Goal: Task Accomplishment & Management: Use online tool/utility

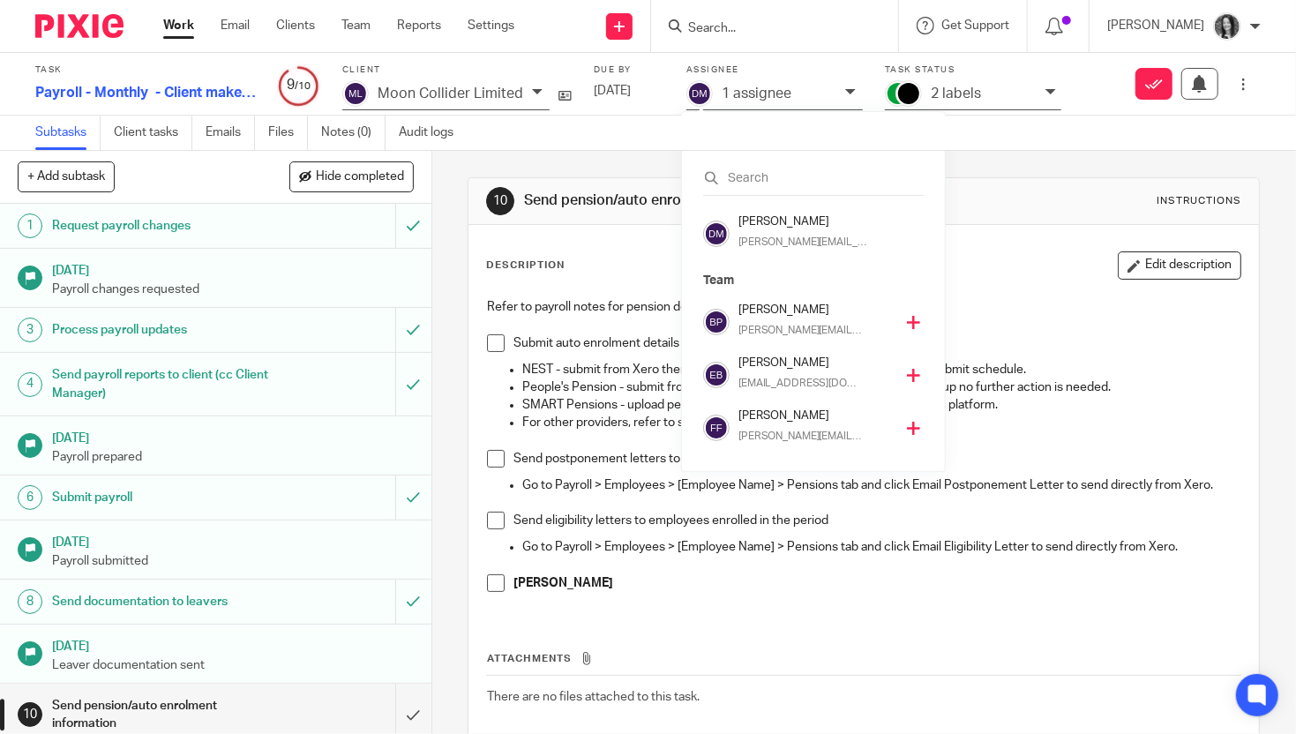
click at [732, 37] on div at bounding box center [774, 26] width 247 height 52
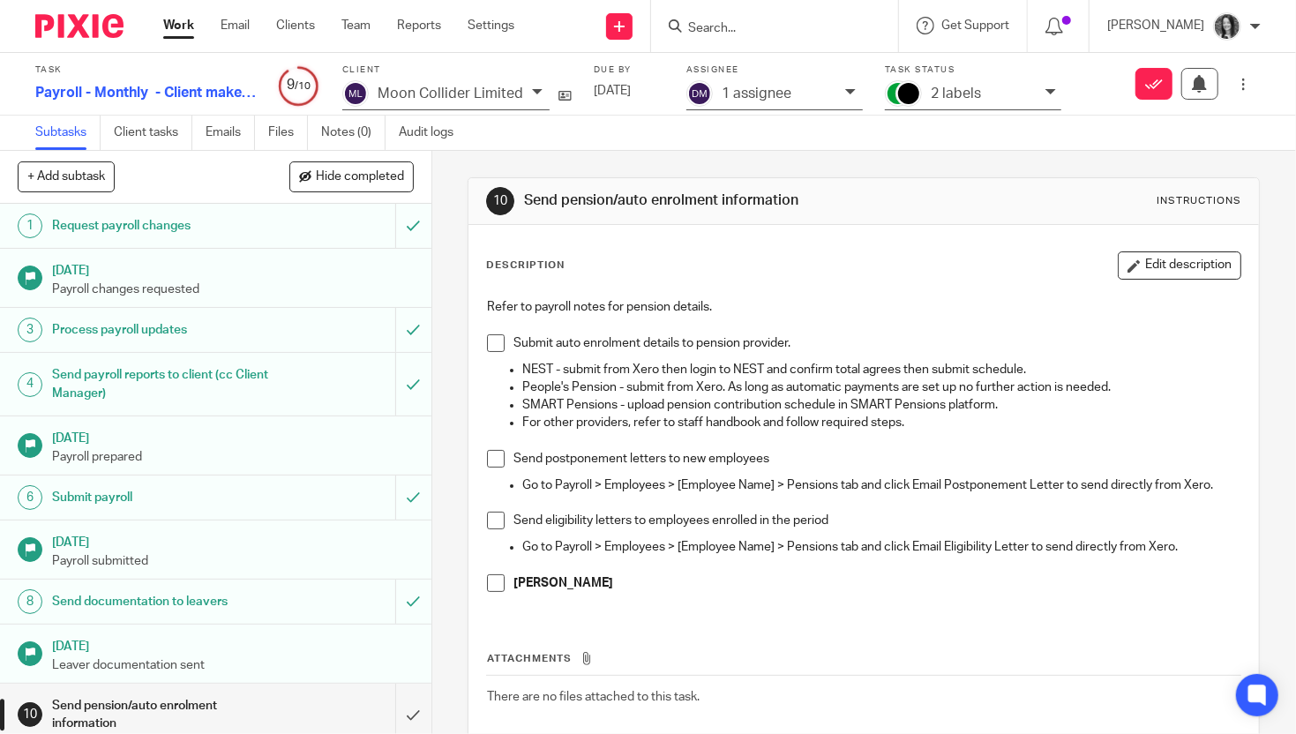
click at [732, 32] on input "Search" at bounding box center [766, 29] width 159 height 16
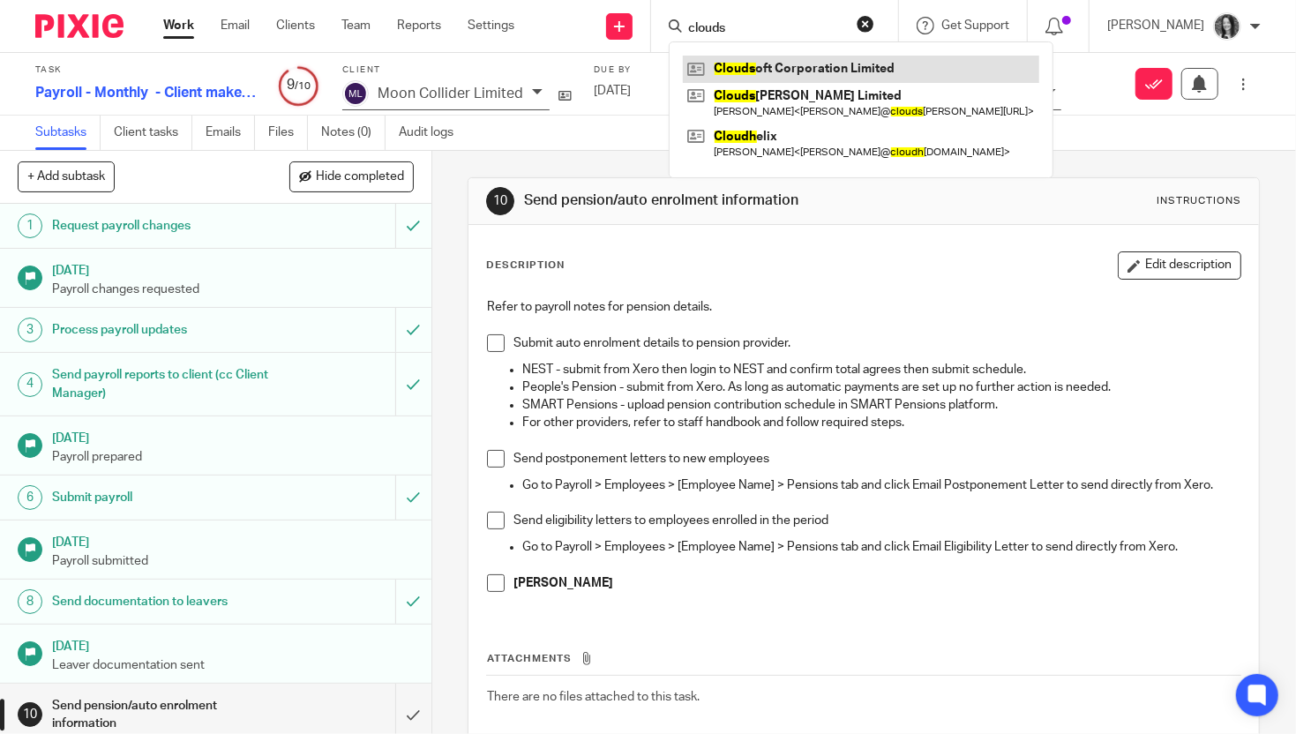
type input "clouds"
click at [801, 75] on link at bounding box center [861, 69] width 357 height 26
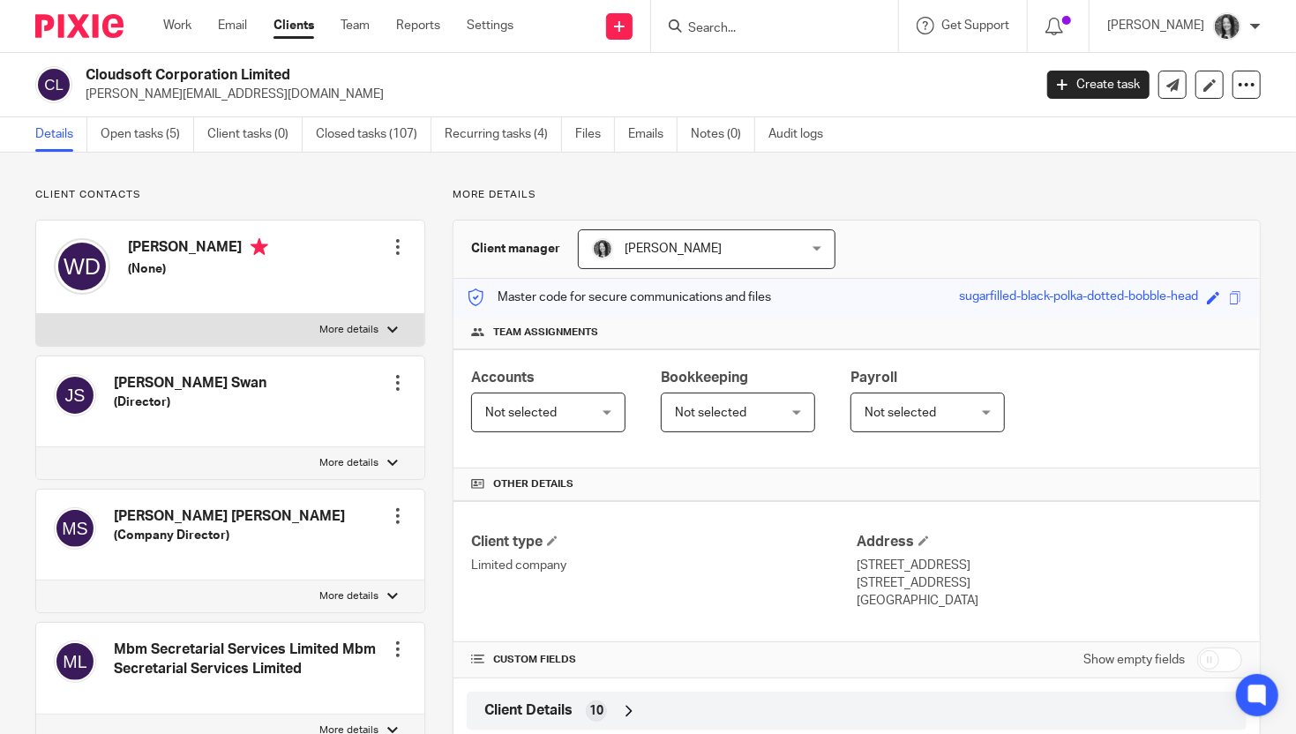
click at [752, 31] on input "Search" at bounding box center [766, 29] width 159 height 16
type input "dbe con"
click at [822, 71] on link at bounding box center [792, 69] width 219 height 26
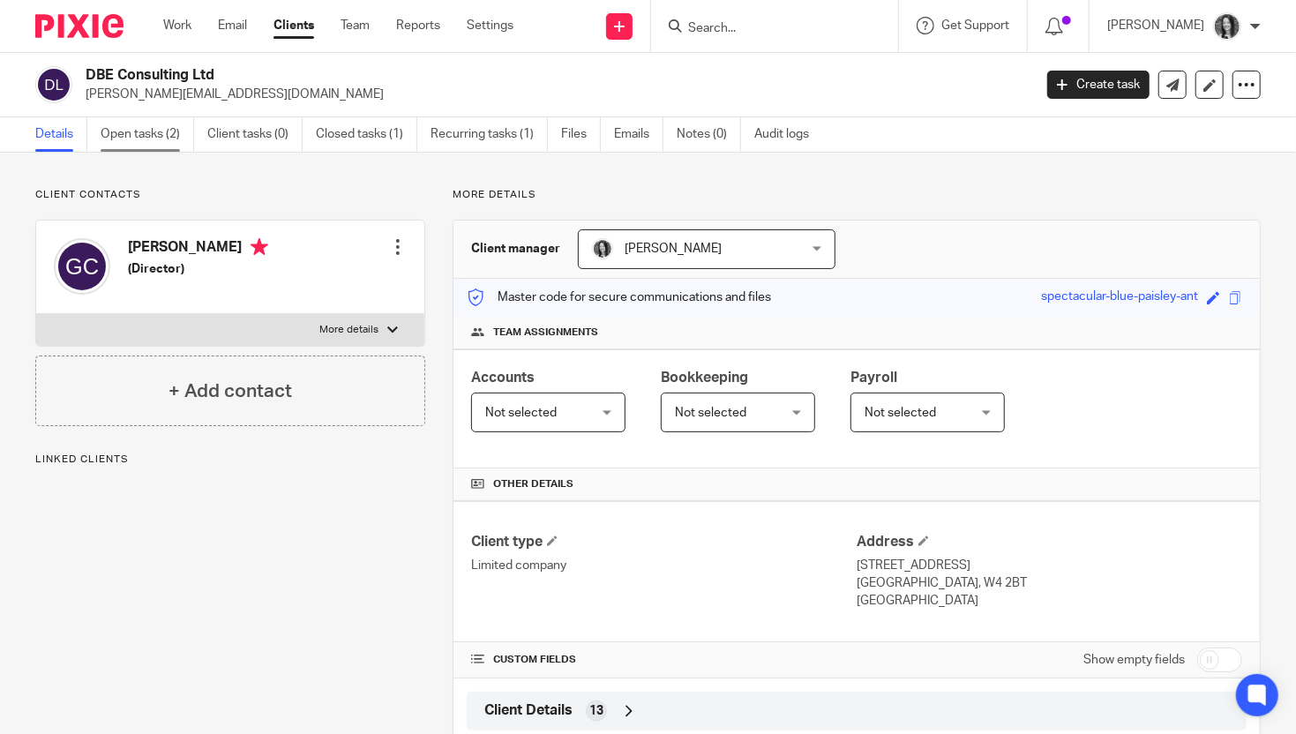
click at [140, 130] on link "Open tasks (2)" at bounding box center [148, 134] width 94 height 34
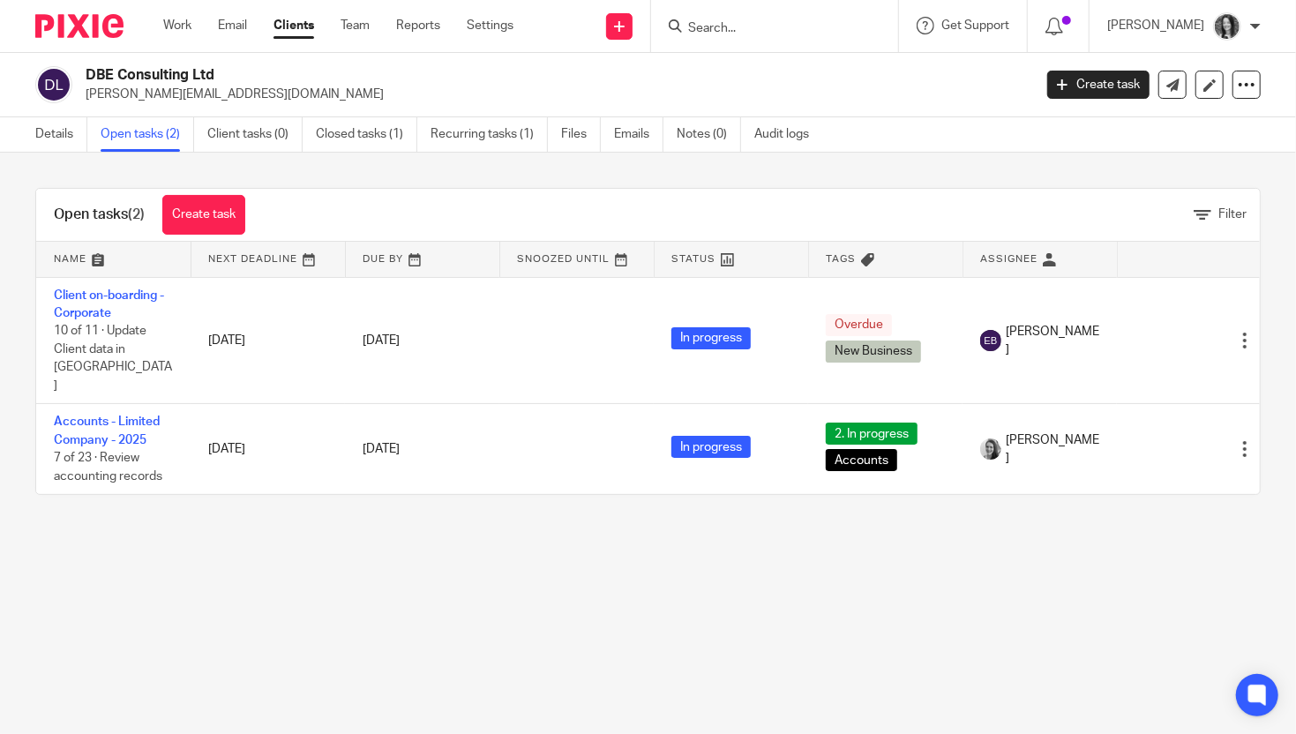
click at [772, 36] on form at bounding box center [781, 26] width 188 height 22
click at [714, 27] on input "Search" at bounding box center [766, 29] width 159 height 16
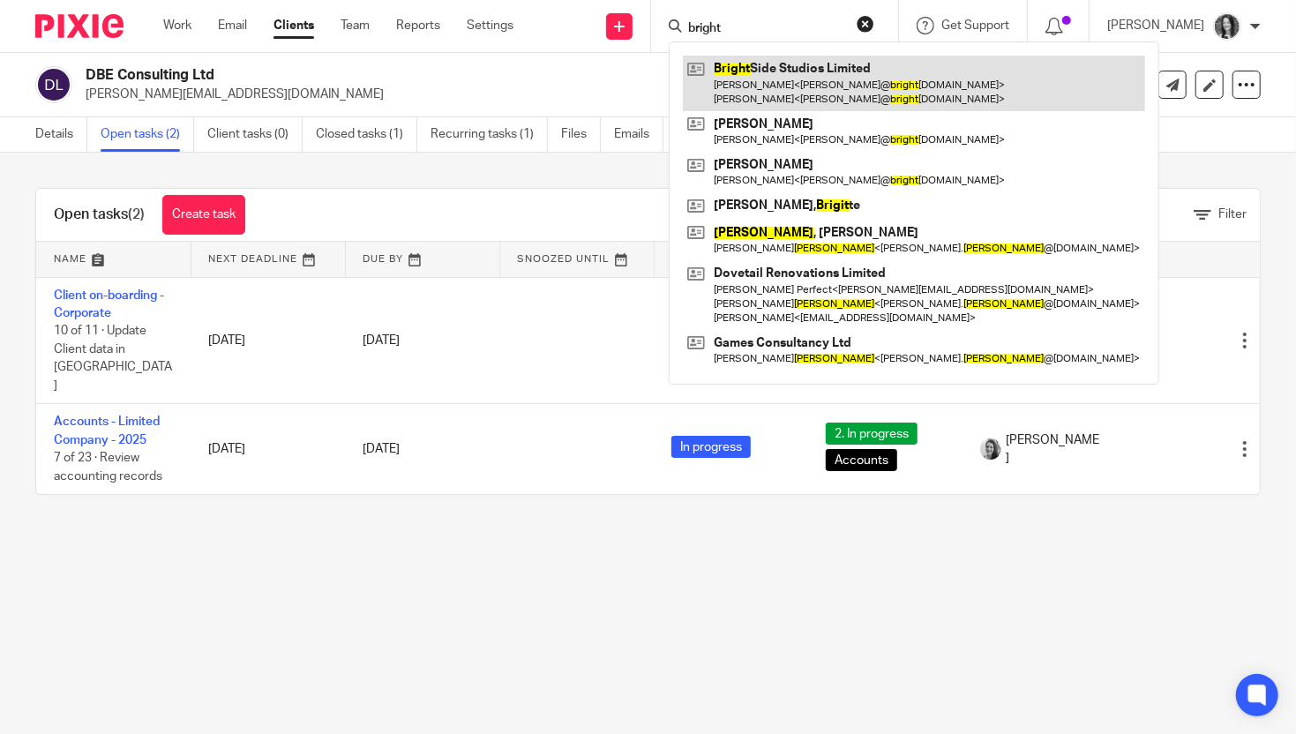
type input "bright"
click at [814, 68] on link at bounding box center [914, 83] width 462 height 55
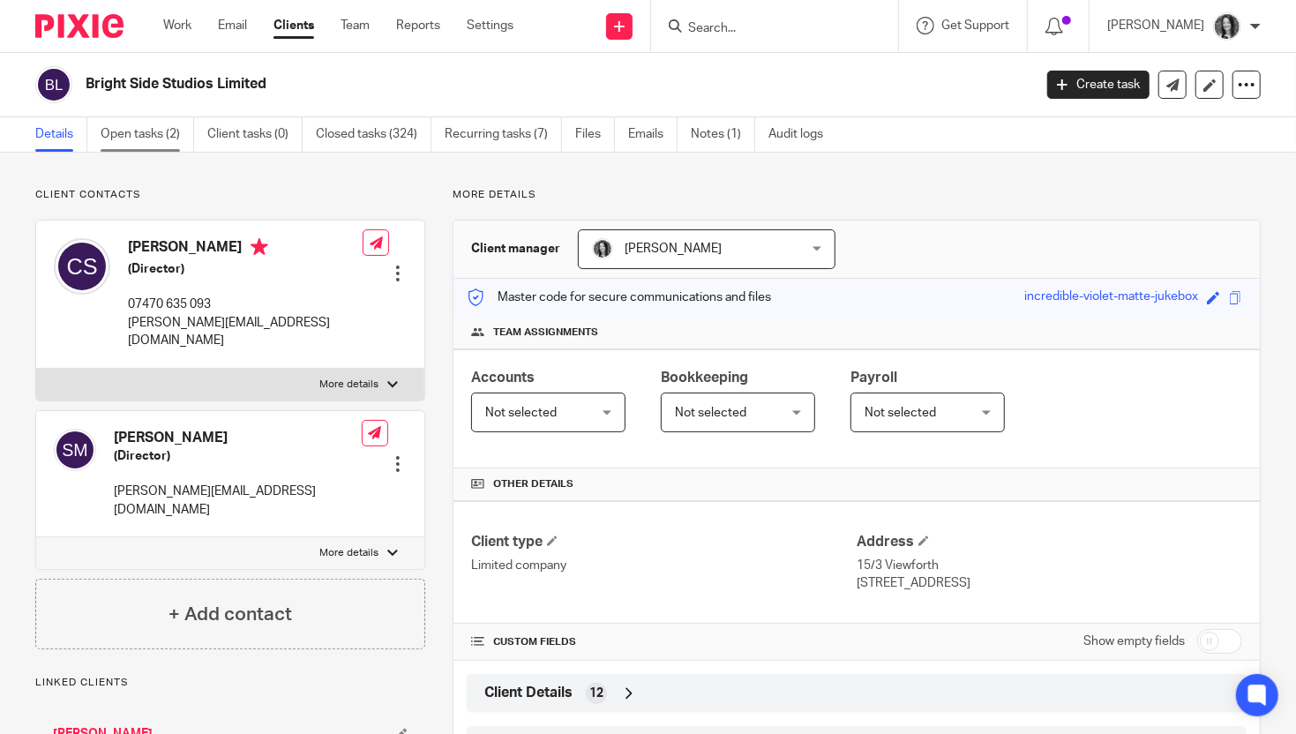
click at [152, 131] on link "Open tasks (2)" at bounding box center [148, 134] width 94 height 34
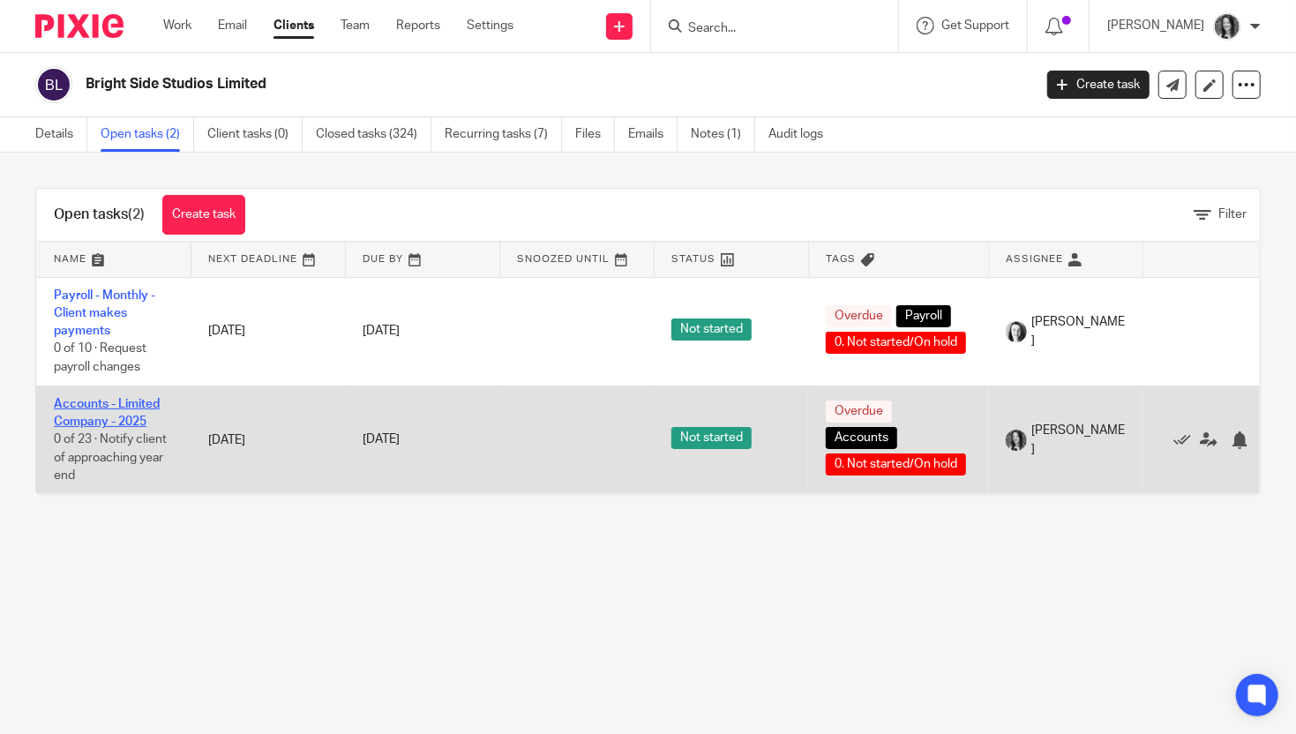
click at [78, 402] on link "Accounts - Limited Company - 2025" at bounding box center [107, 413] width 106 height 30
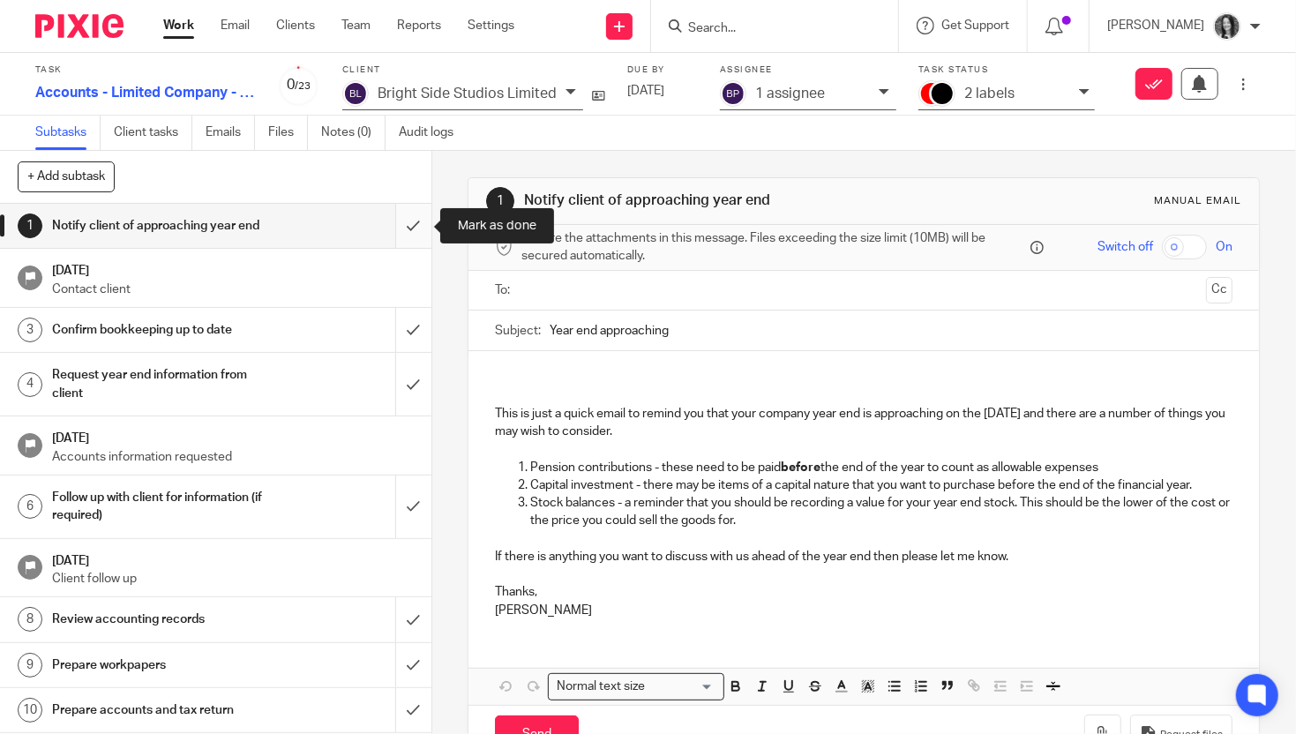
click at [405, 232] on input "submit" at bounding box center [216, 226] width 432 height 44
click at [402, 329] on input "submit" at bounding box center [216, 330] width 432 height 44
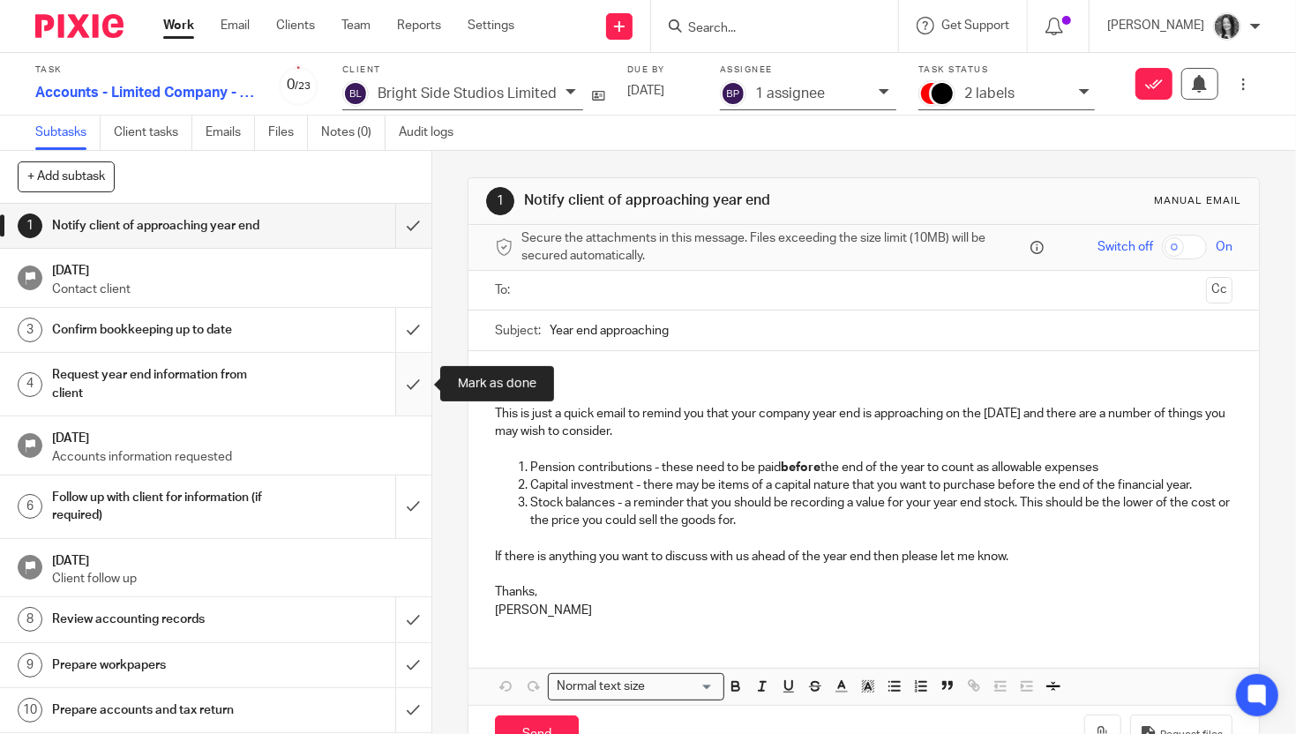
click at [410, 387] on input "submit" at bounding box center [216, 384] width 432 height 63
